Goal: Task Accomplishment & Management: Use online tool/utility

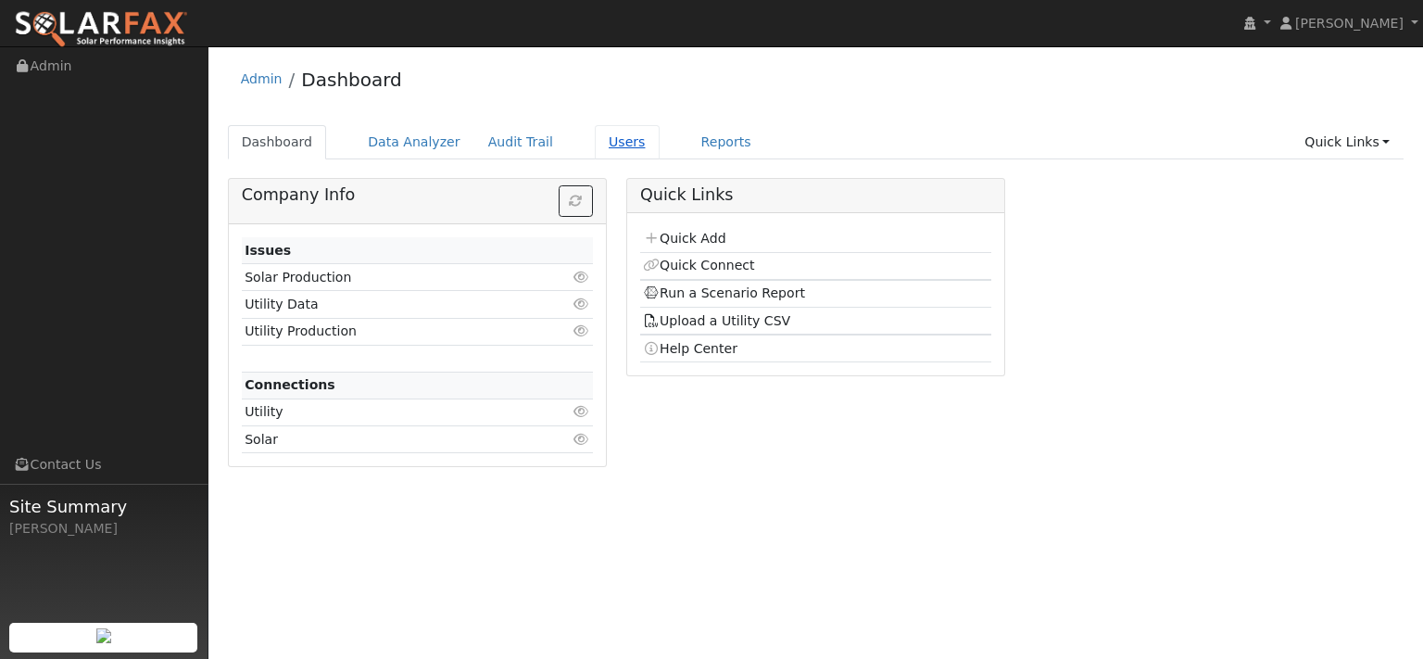
click at [660, 158] on link "Users" at bounding box center [627, 142] width 65 height 34
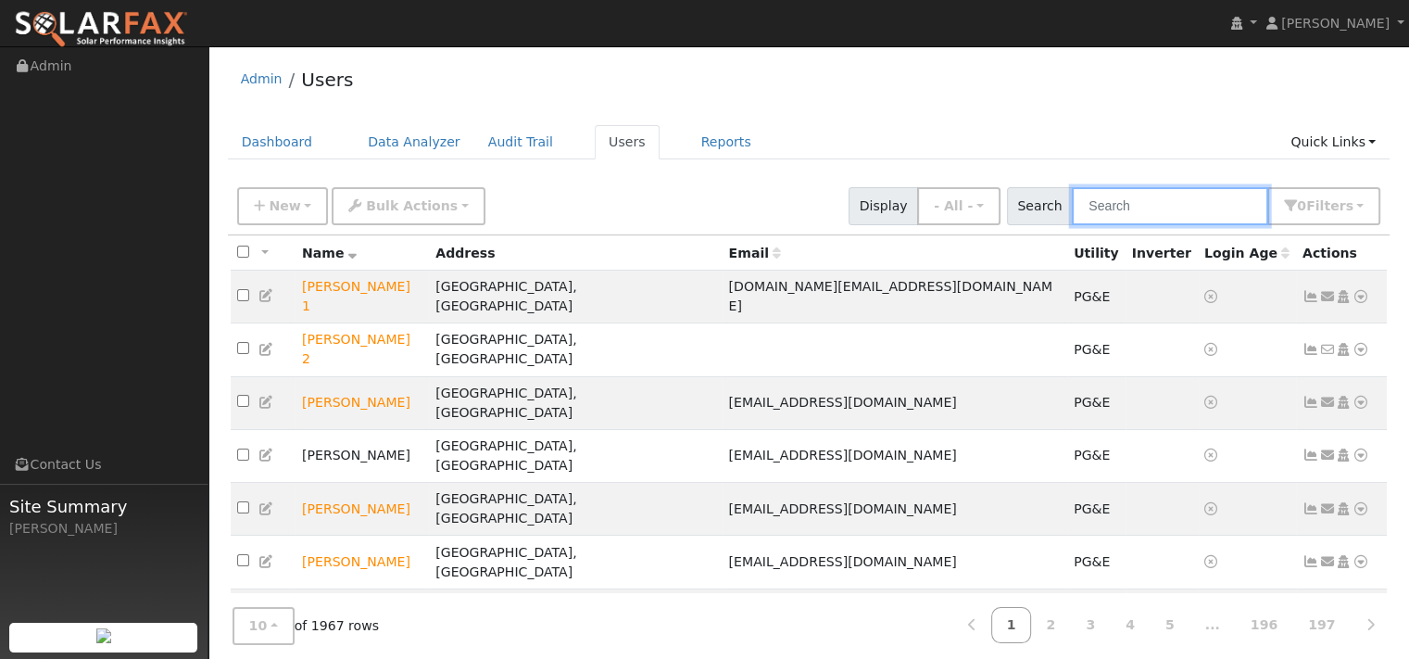
click at [1072, 225] on input "text" at bounding box center [1170, 206] width 196 height 38
paste input "Gautham Darapanen"
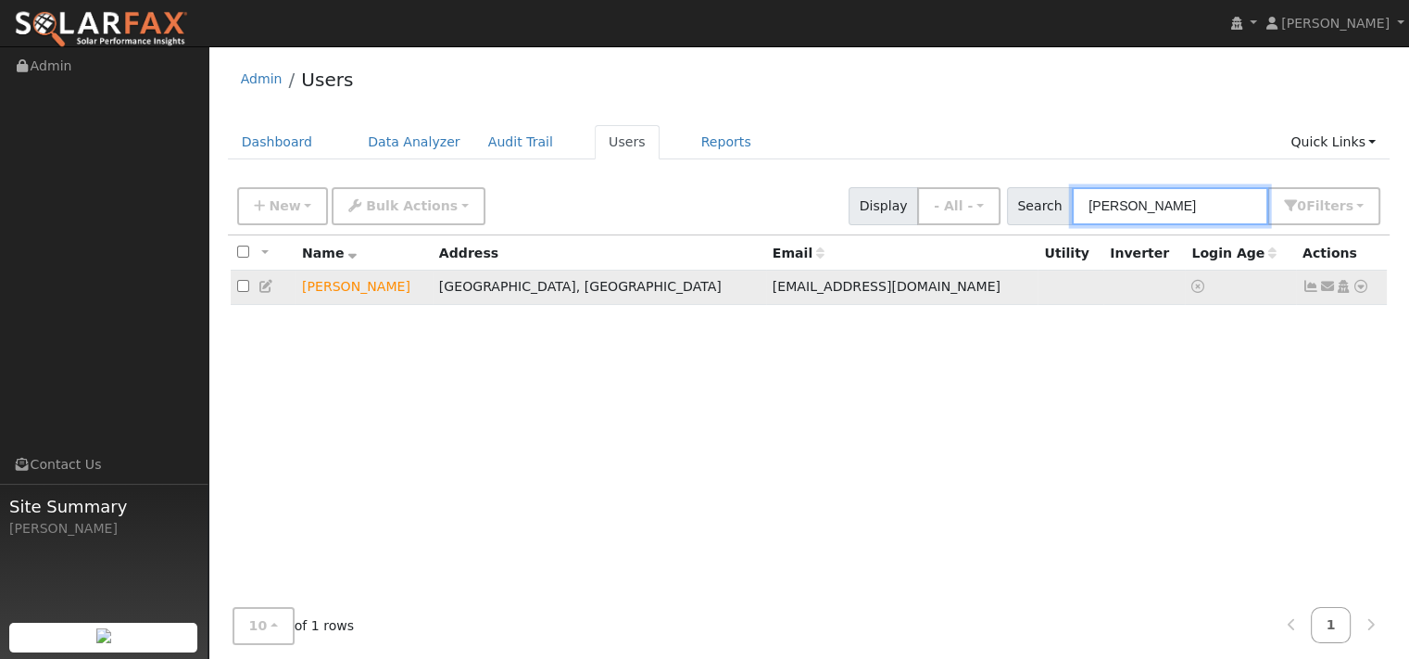
type input "Gautham Darapanen"
click at [1352, 293] on icon at bounding box center [1360, 286] width 17 height 13
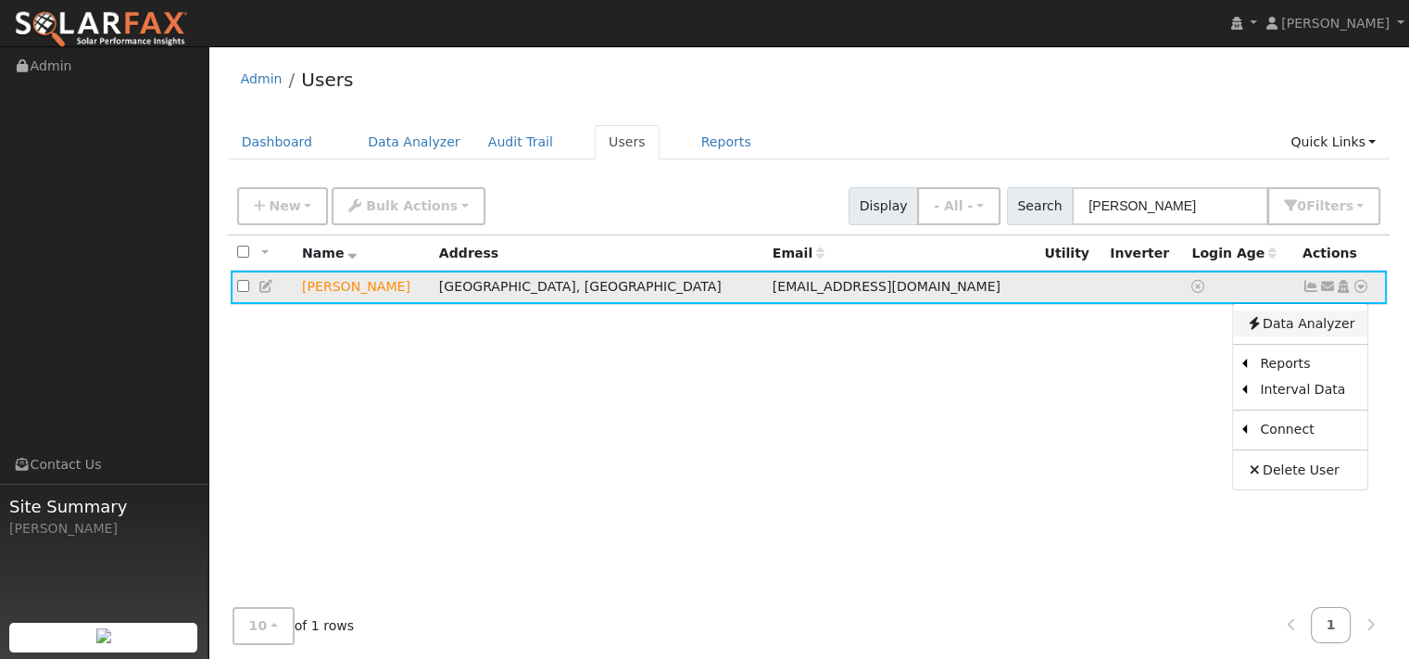
click at [1330, 336] on link "Data Analyzer" at bounding box center [1300, 323] width 134 height 26
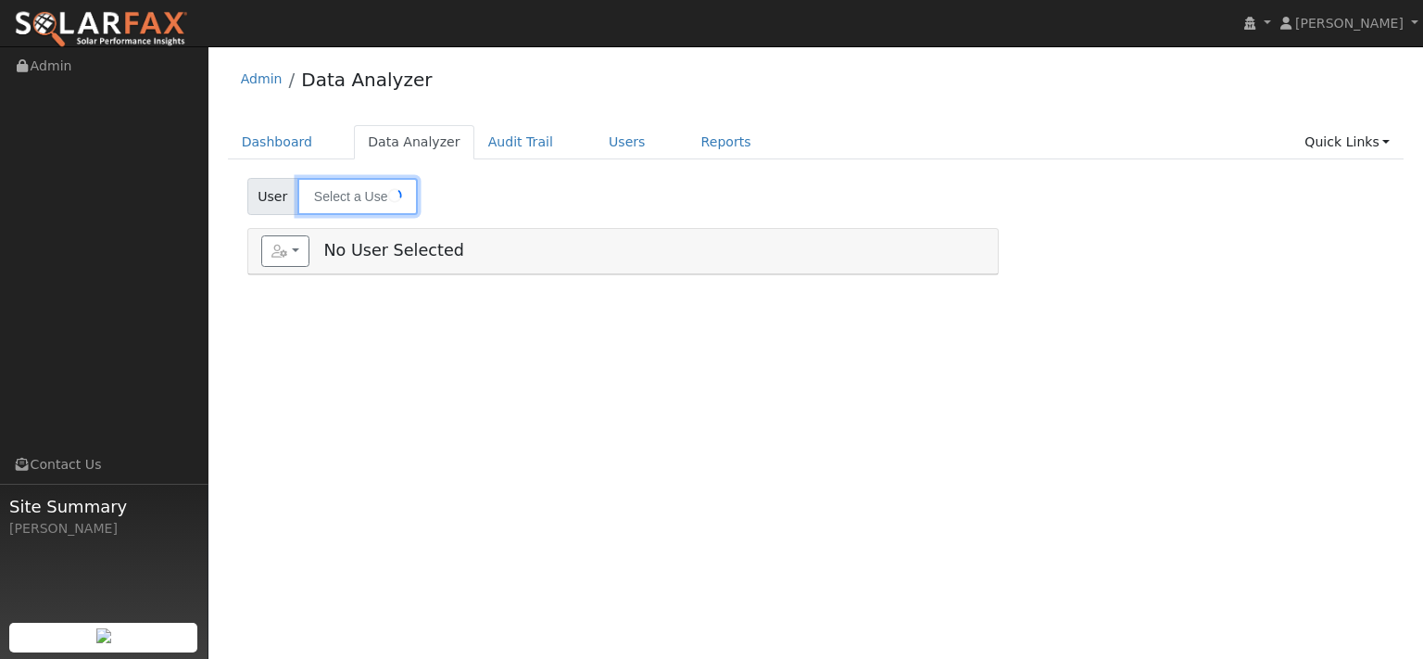
type input "Gautham Darapanen"
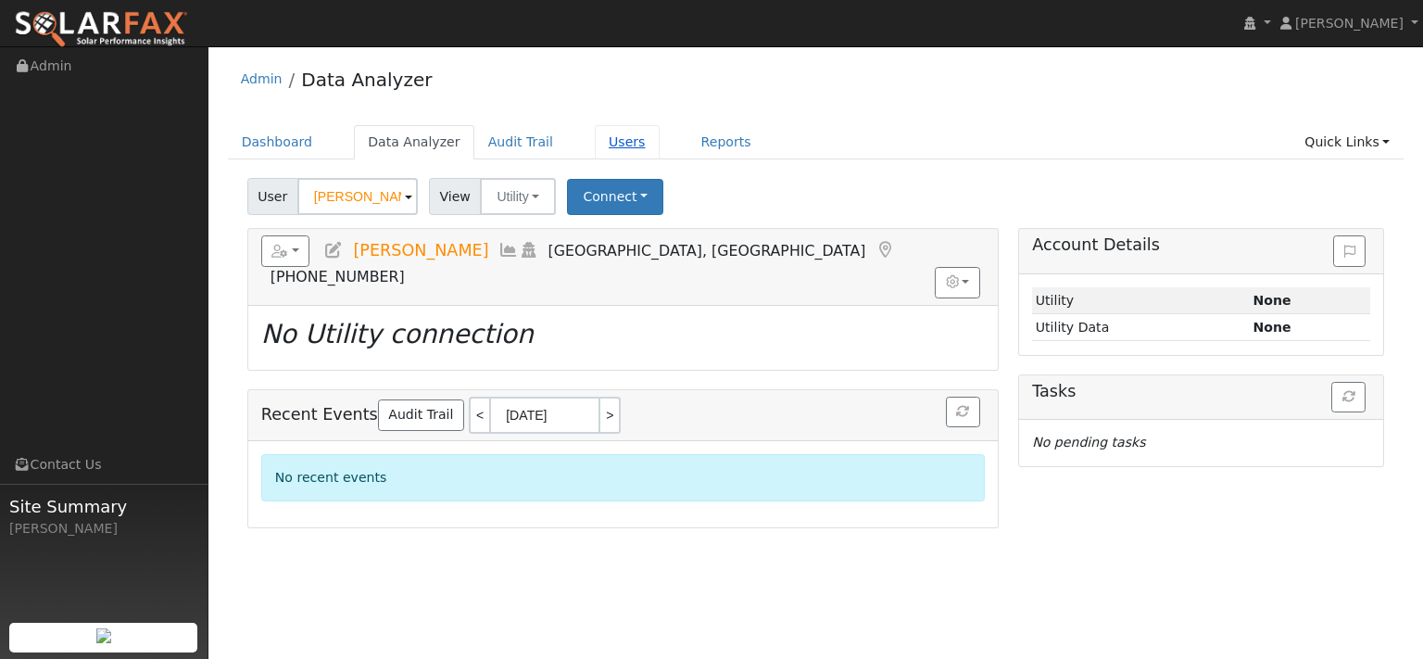
click at [660, 152] on link "Users" at bounding box center [627, 142] width 65 height 34
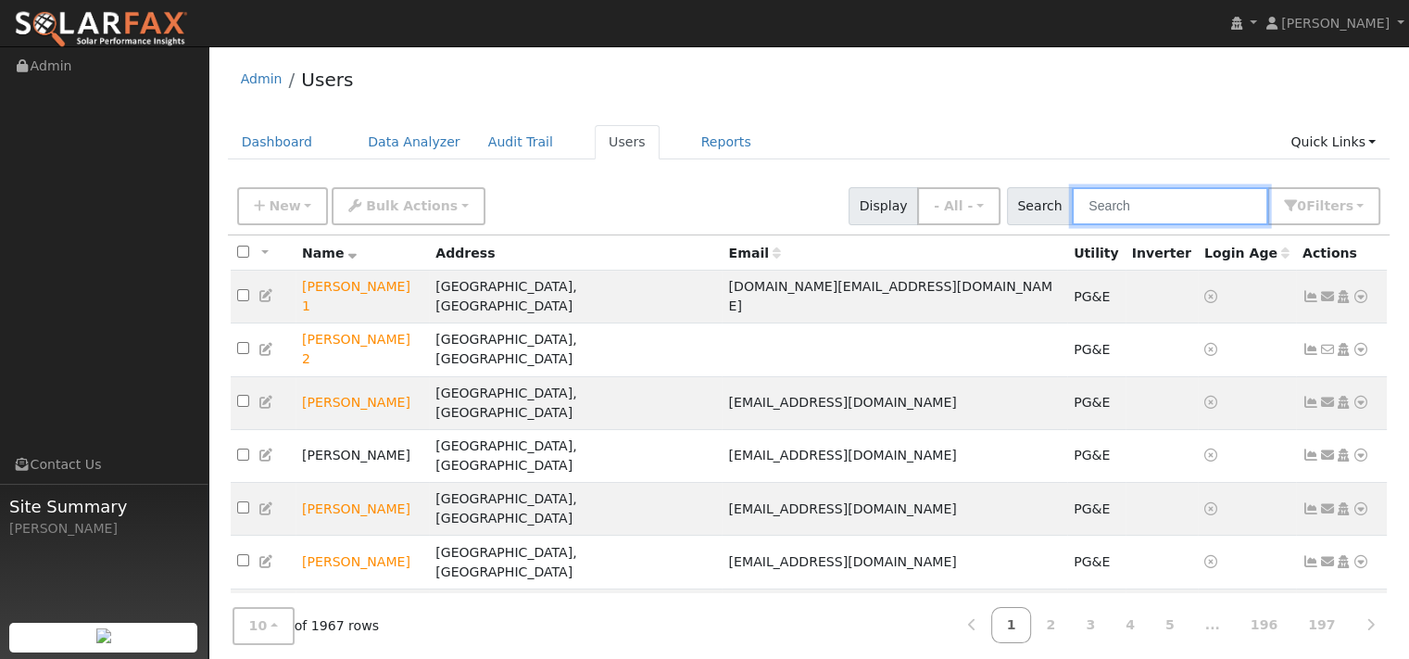
click at [1189, 218] on input "text" at bounding box center [1170, 206] width 196 height 38
paste input "Don Arntz"
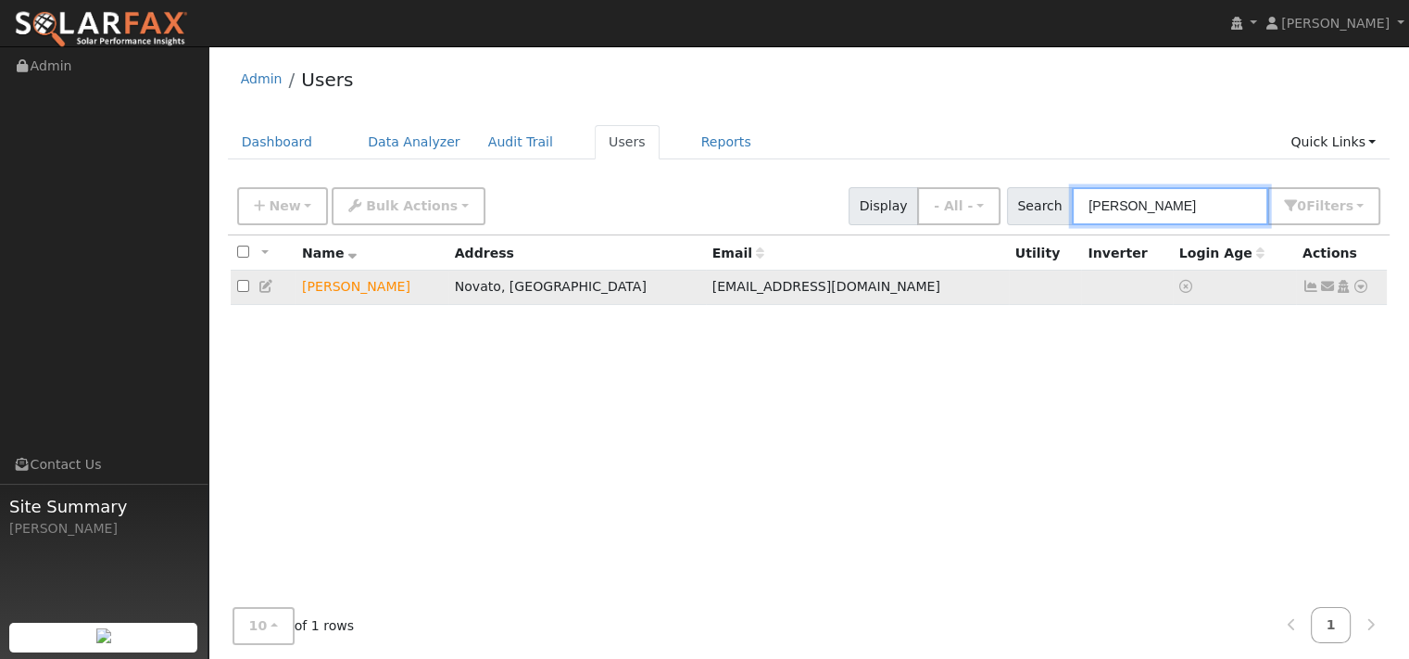
type input "Don Arntz"
click at [1352, 293] on icon at bounding box center [1360, 286] width 17 height 13
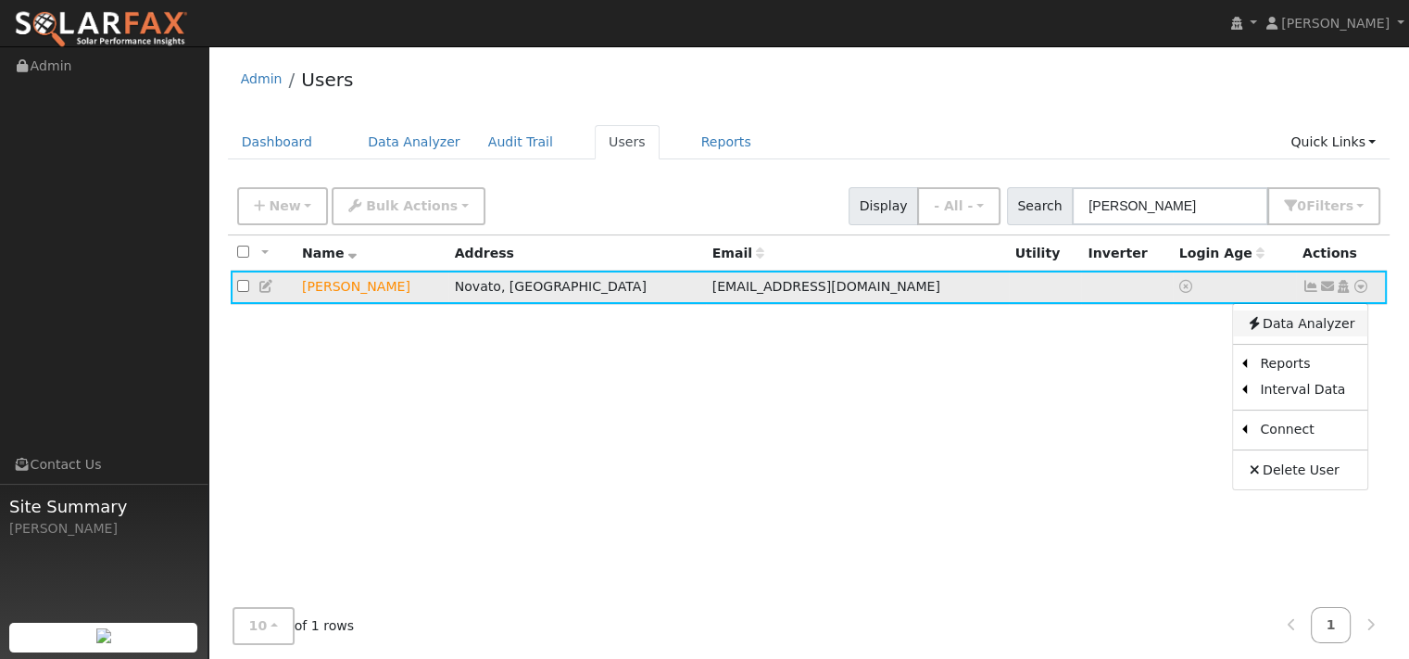
click at [1304, 336] on link "Data Analyzer" at bounding box center [1300, 323] width 134 height 26
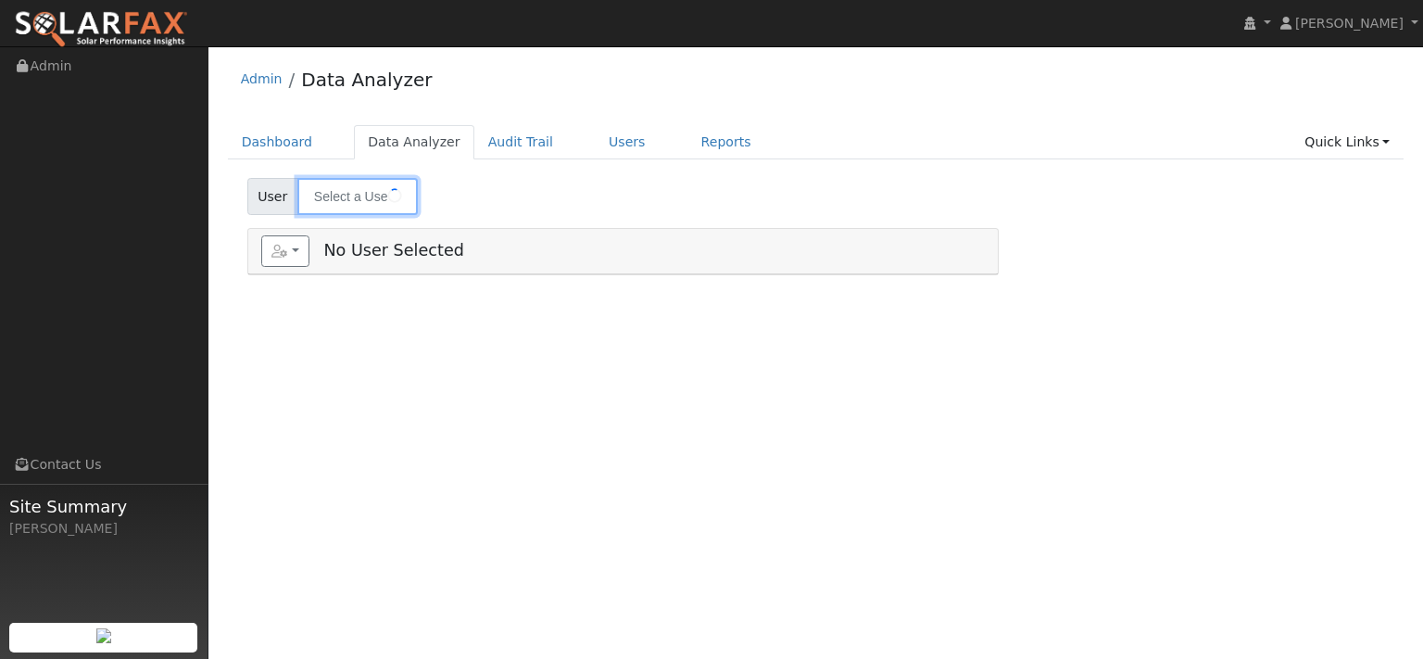
type input "[PERSON_NAME]"
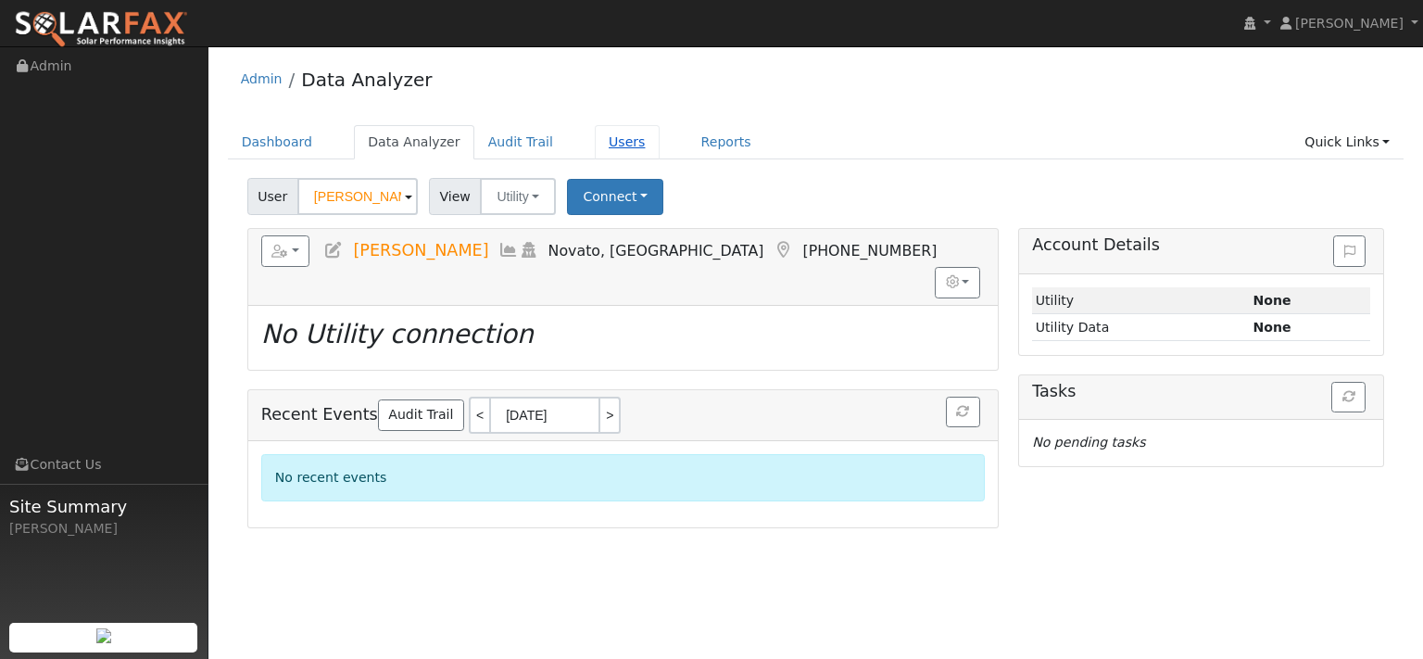
click at [660, 157] on link "Users" at bounding box center [627, 142] width 65 height 34
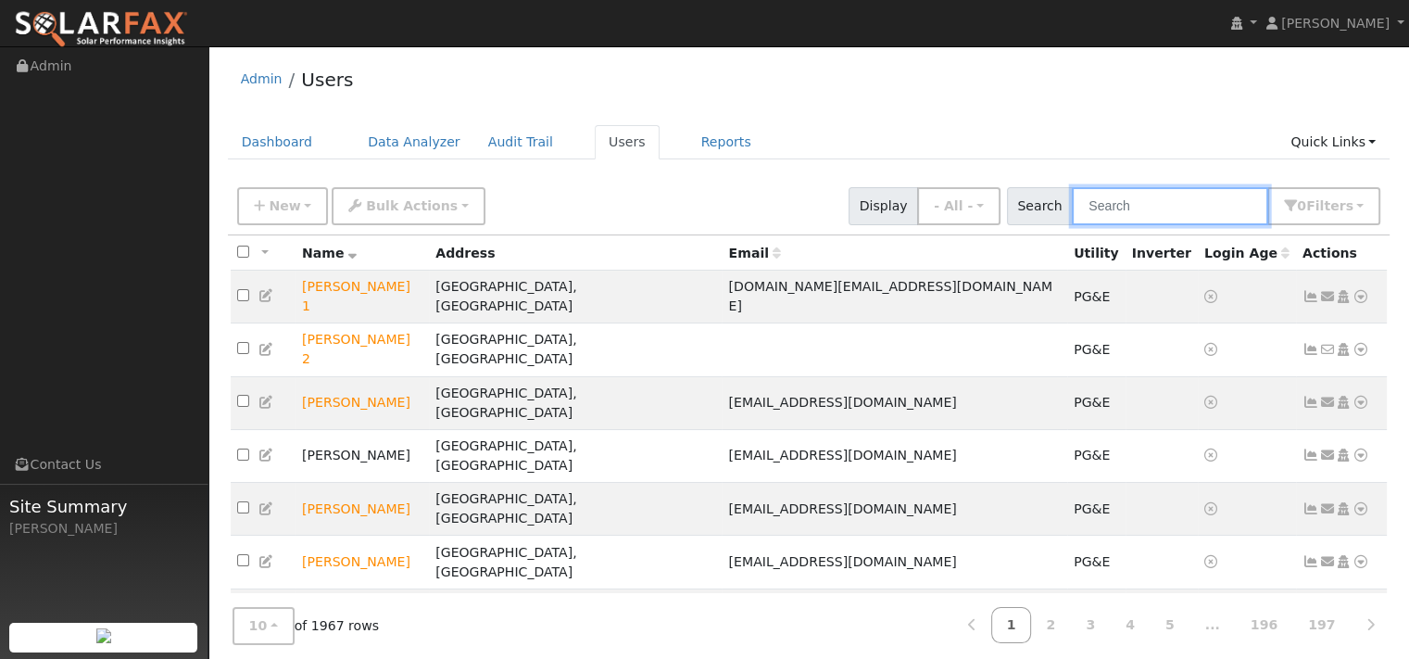
click at [1091, 220] on input "text" at bounding box center [1170, 206] width 196 height 38
paste input "[PERSON_NAME]"
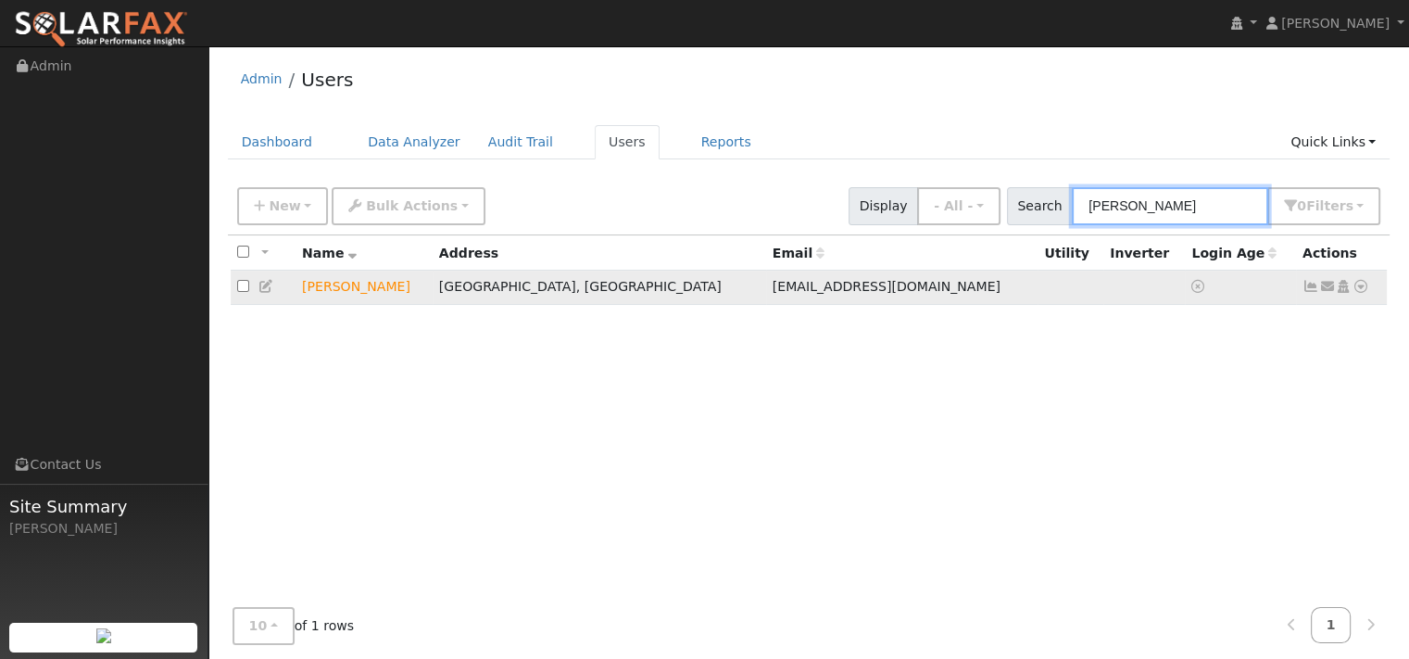
type input "[PERSON_NAME]"
click at [1352, 293] on icon at bounding box center [1360, 286] width 17 height 13
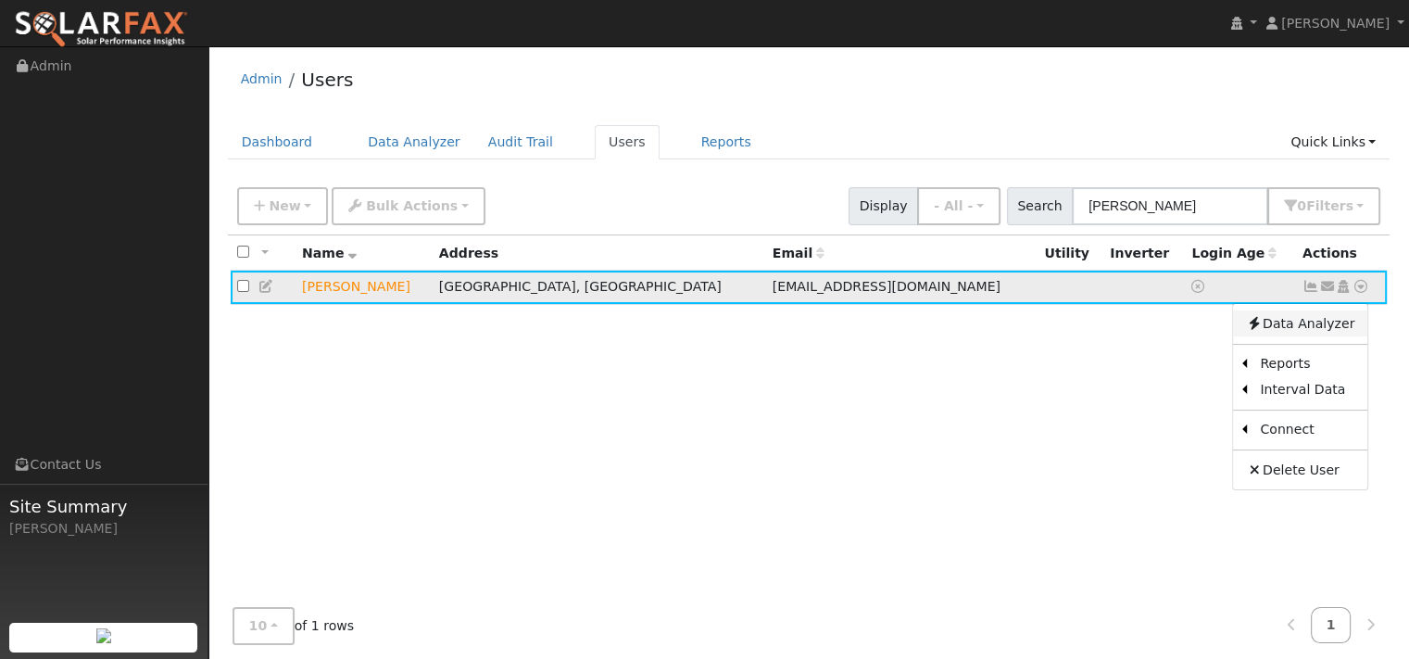
click at [1278, 336] on link "Data Analyzer" at bounding box center [1300, 323] width 134 height 26
